Goal: Information Seeking & Learning: Learn about a topic

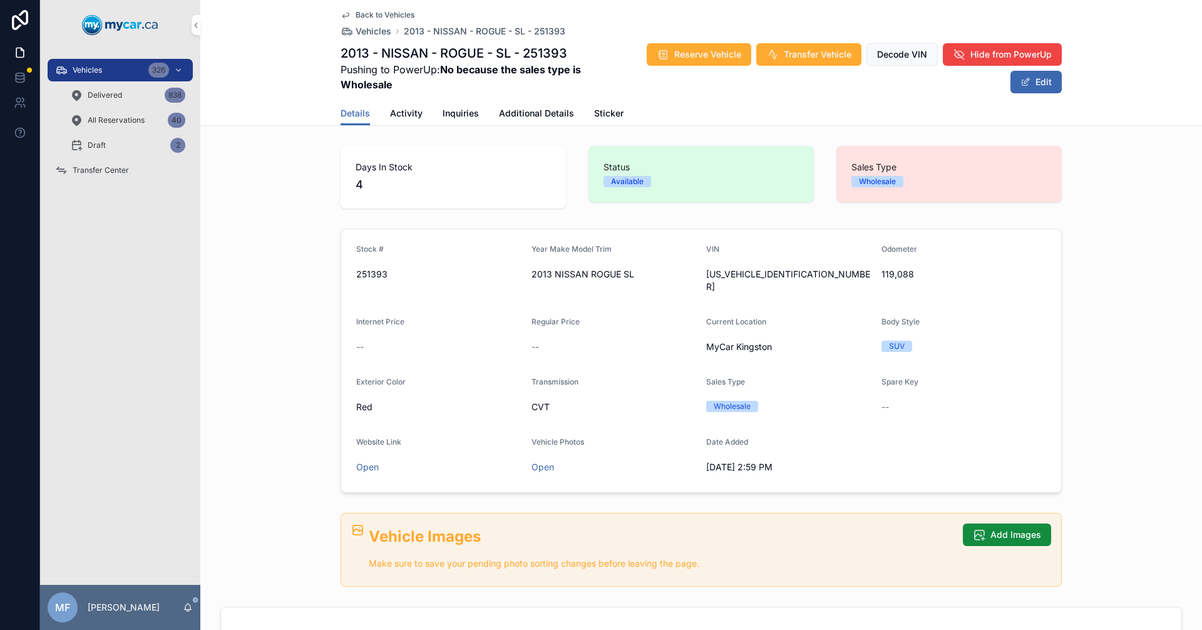
click at [372, 31] on span "Vehicles" at bounding box center [374, 31] width 36 height 13
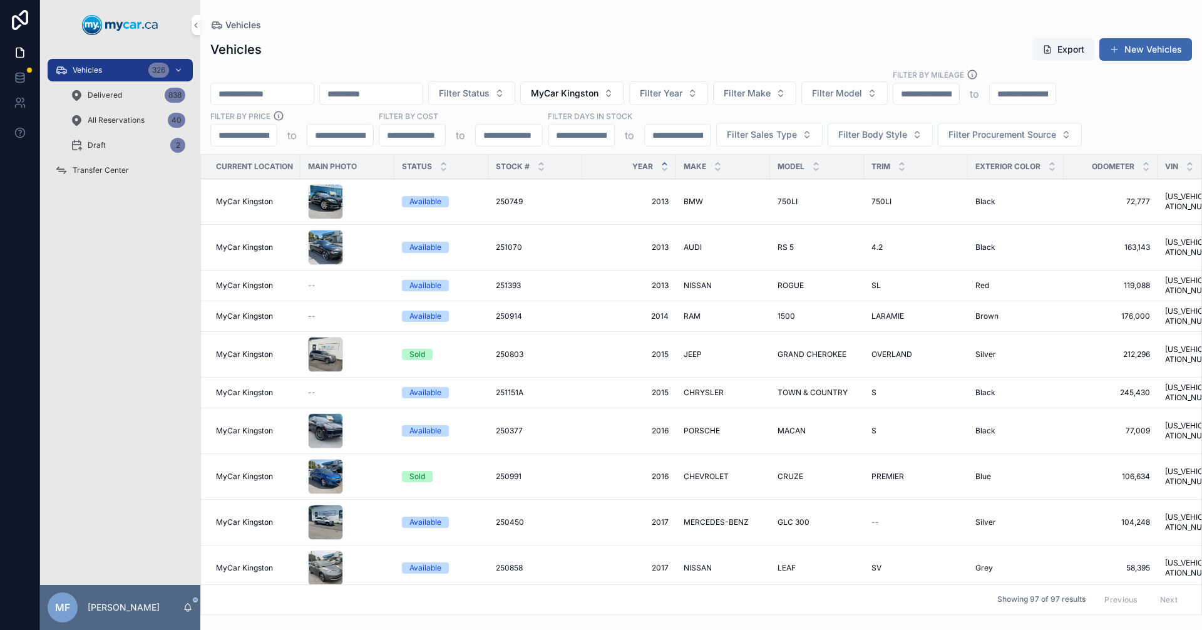
click at [302, 100] on input "scrollable content" at bounding box center [262, 94] width 103 height 18
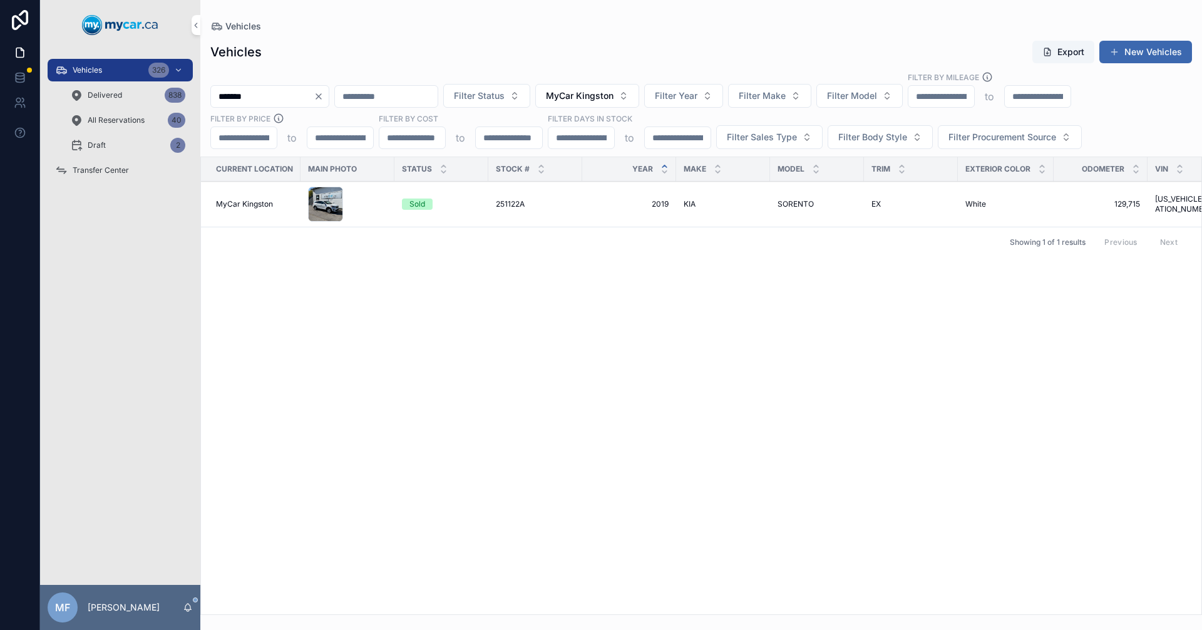
type input "*******"
click at [522, 205] on span "251122A" at bounding box center [510, 204] width 29 height 10
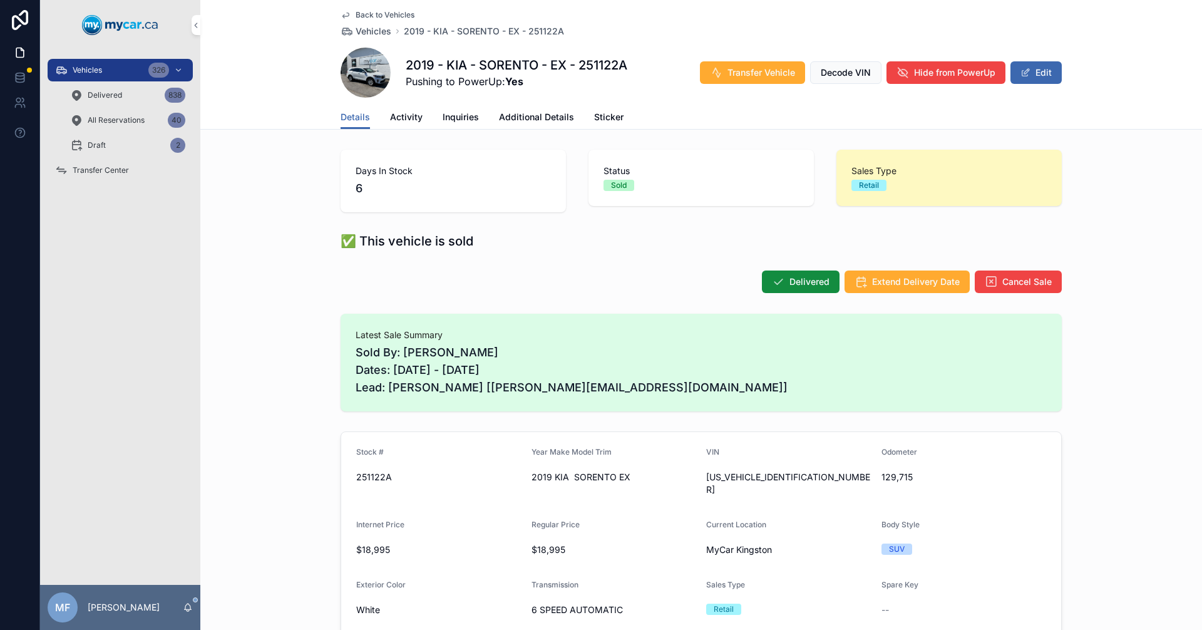
click at [755, 482] on span "[US_VEHICLE_IDENTIFICATION_NUMBER]" at bounding box center [788, 483] width 165 height 25
copy span "[US_VEHICLE_IDENTIFICATION_NUMBER]"
click at [364, 33] on span "Vehicles" at bounding box center [374, 31] width 36 height 13
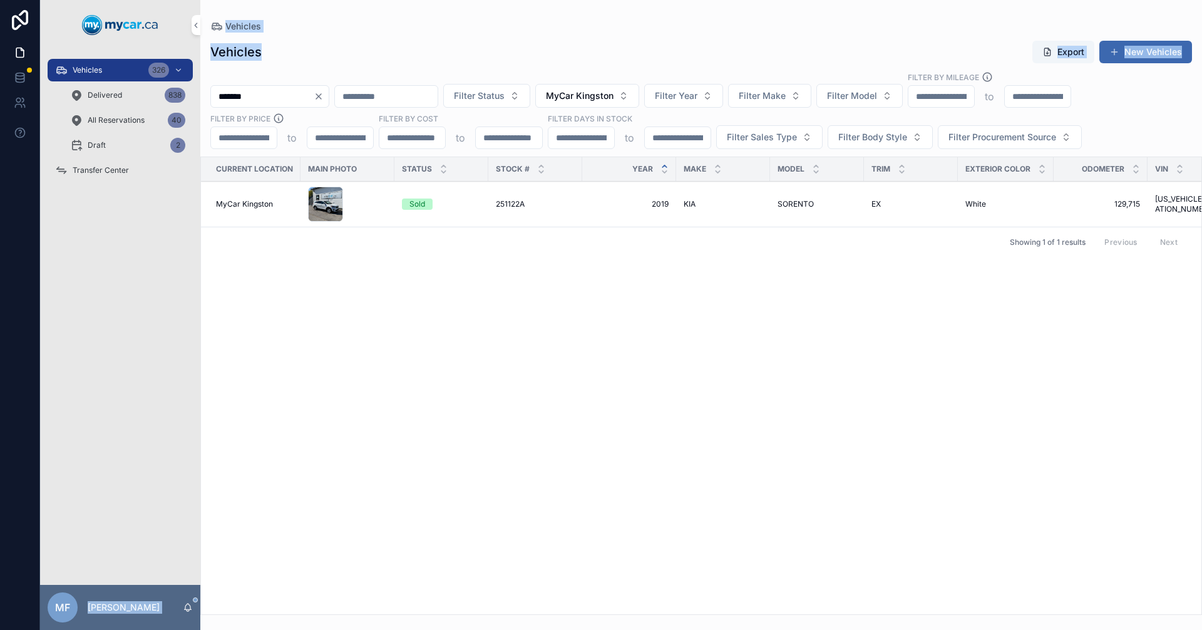
drag, startPoint x: 197, startPoint y: 90, endPoint x: 183, endPoint y: 90, distance: 14.4
click at [183, 90] on div "Vehicles 326 Delivered 838 All Reservations 40 Draft 2 Transfer Center MF [PERS…" at bounding box center [621, 315] width 1162 height 630
click at [301, 102] on input "*******" at bounding box center [262, 97] width 103 height 18
drag, startPoint x: 345, startPoint y: 91, endPoint x: 307, endPoint y: 85, distance: 38.7
click at [329, 91] on div "*******" at bounding box center [269, 96] width 119 height 23
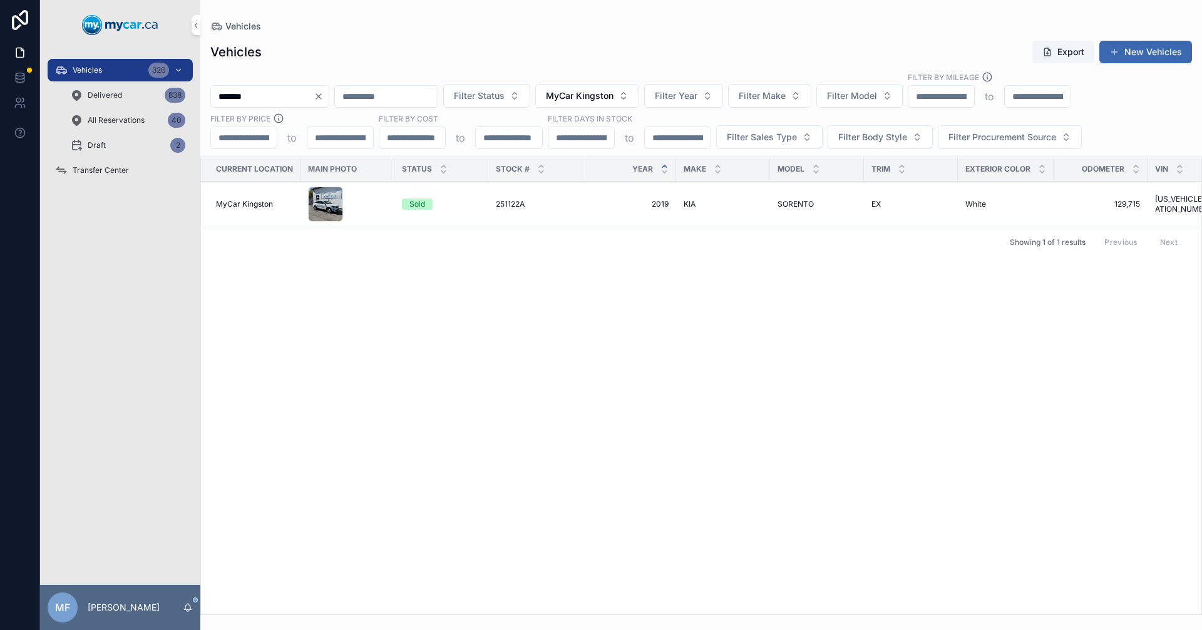
click at [324, 94] on icon "Clear" at bounding box center [319, 96] width 10 height 10
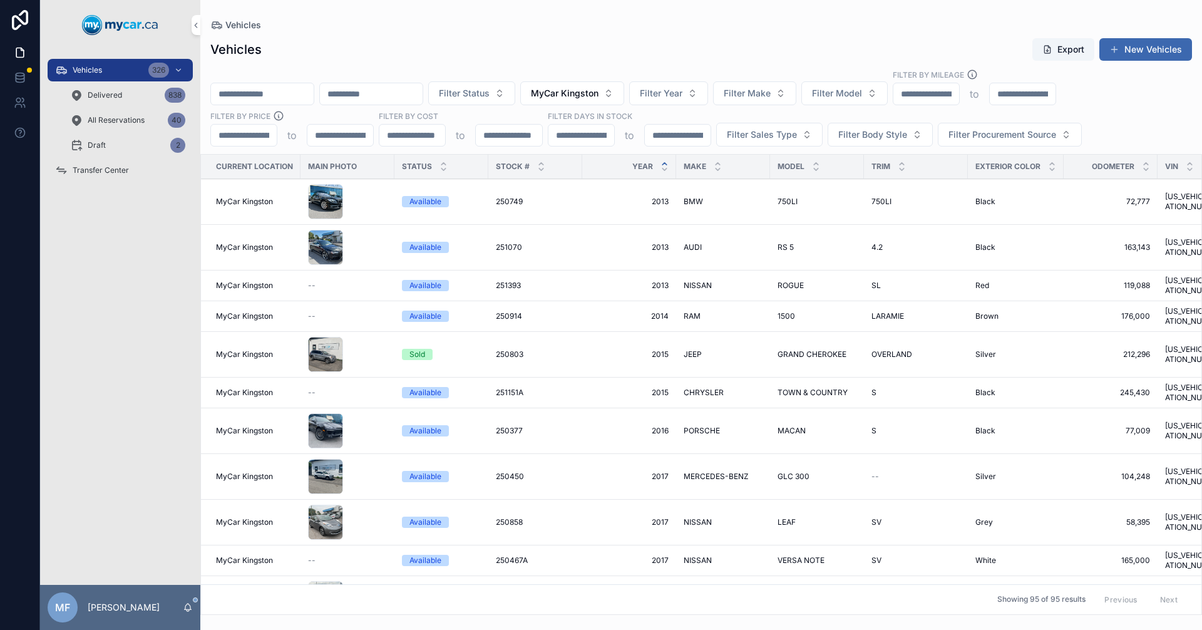
click at [299, 95] on input "scrollable content" at bounding box center [262, 94] width 103 height 18
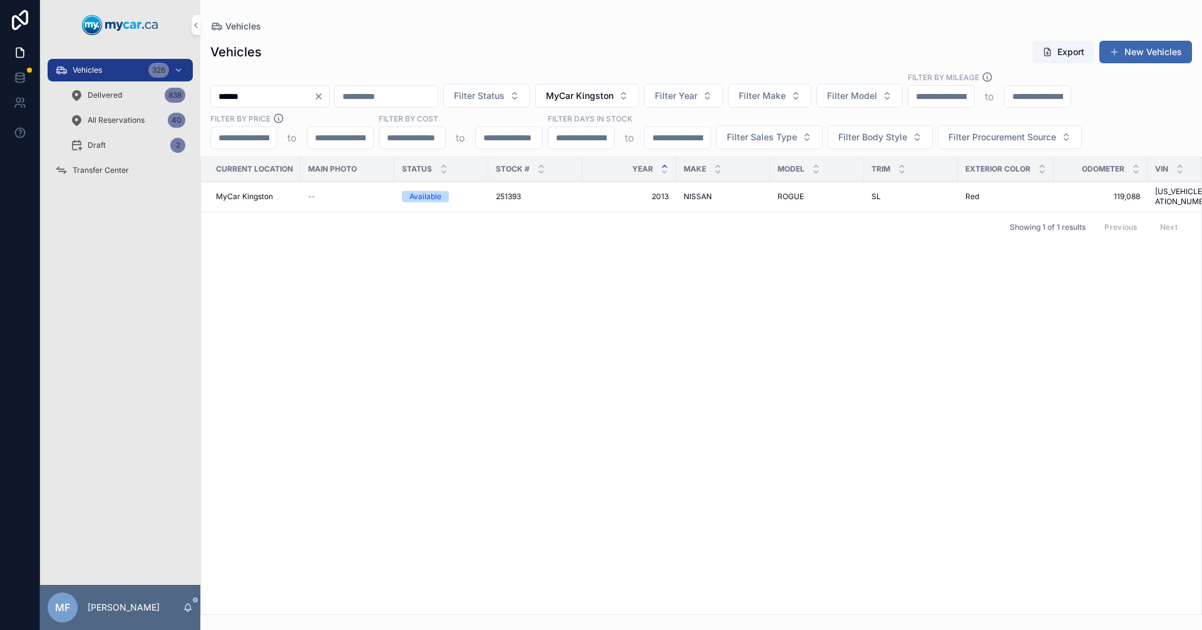
type input "******"
click at [706, 195] on span "NISSAN" at bounding box center [698, 197] width 28 height 10
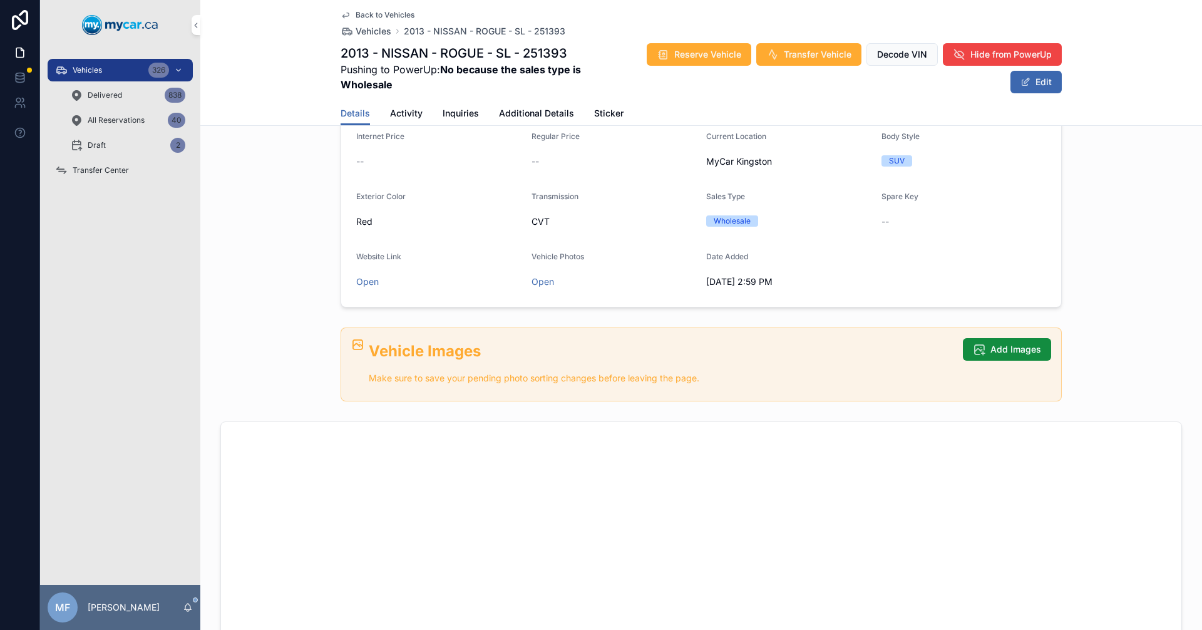
scroll to position [63, 0]
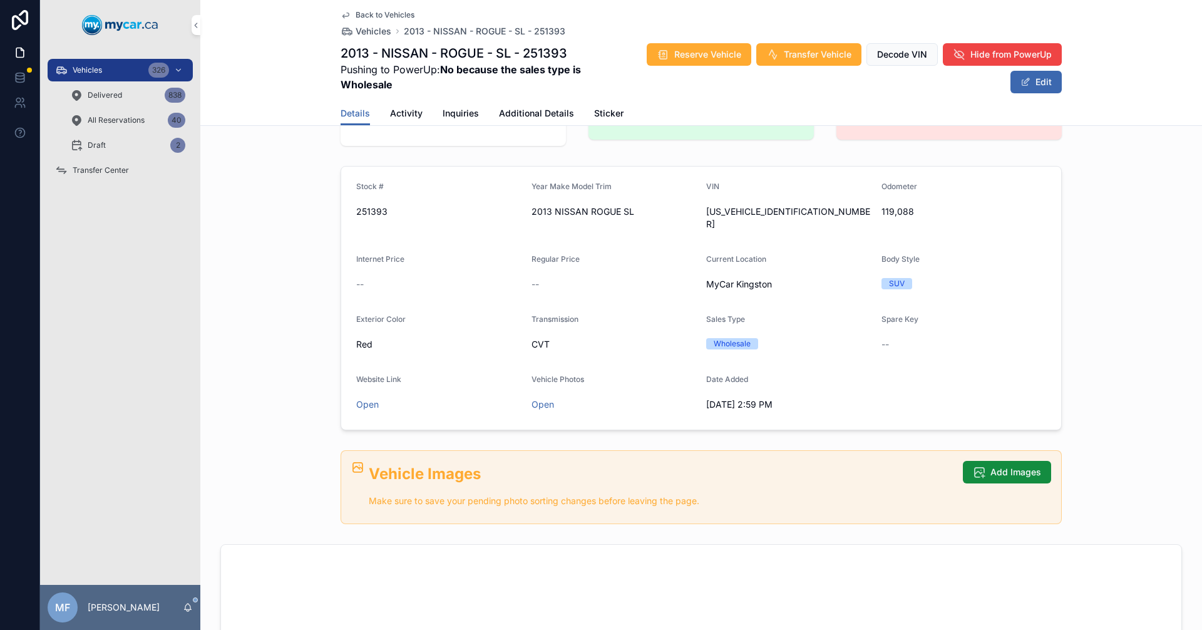
click at [745, 215] on span "[US_VEHICLE_IDENTIFICATION_NUMBER]" at bounding box center [788, 217] width 165 height 25
click at [725, 208] on span "[US_VEHICLE_IDENTIFICATION_NUMBER]" at bounding box center [788, 217] width 165 height 25
click at [0, 0] on icon "scrollable content" at bounding box center [0, 0] width 0 height 0
click at [539, 118] on span "Additional Details" at bounding box center [536, 113] width 75 height 13
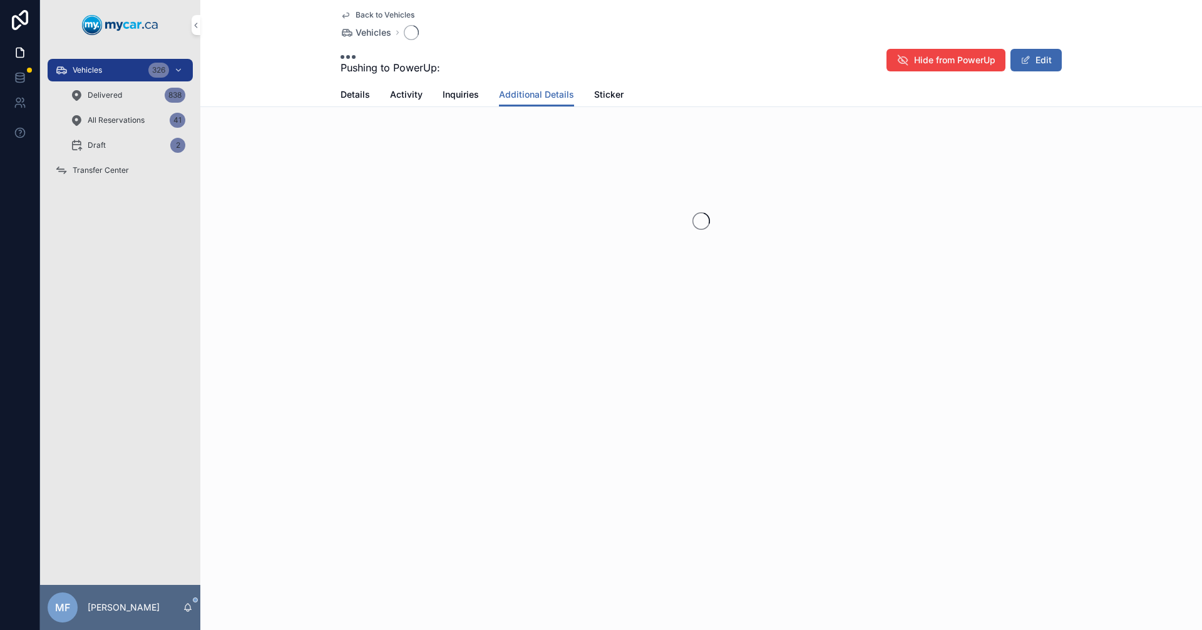
click at [547, 115] on div "Back to Vehicles Vehicles Pushing to PowerUp: Hide from PowerUp Edit Additional…" at bounding box center [701, 200] width 1002 height 400
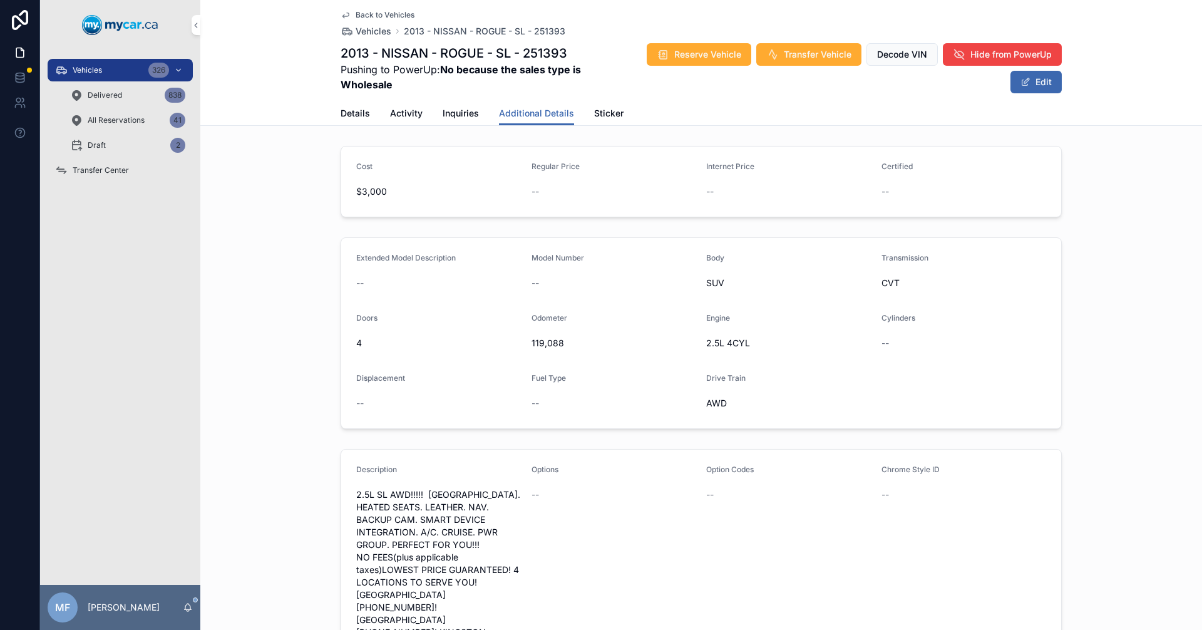
drag, startPoint x: 727, startPoint y: 397, endPoint x: 627, endPoint y: 354, distance: 108.9
click at [695, 386] on form "Extended Model Description -- Model Number -- Body SUV Transmission CVT Doors 4…" at bounding box center [701, 333] width 720 height 190
